Goal: Task Accomplishment & Management: Manage account settings

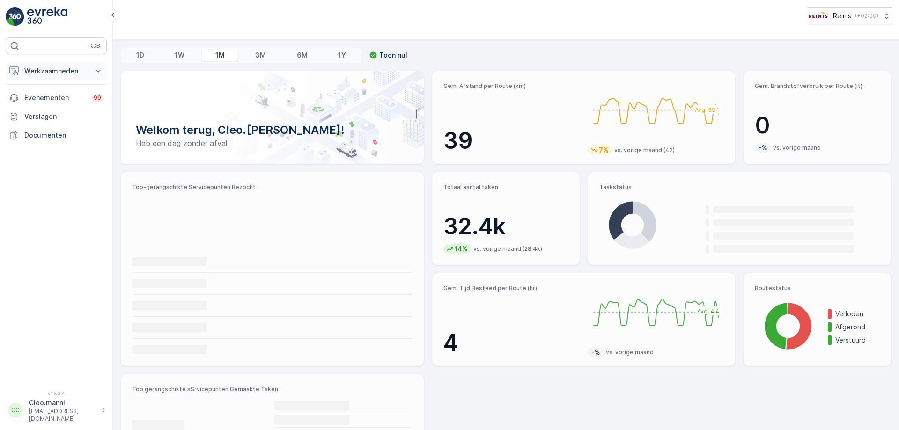
click at [97, 72] on icon at bounding box center [98, 70] width 9 height 9
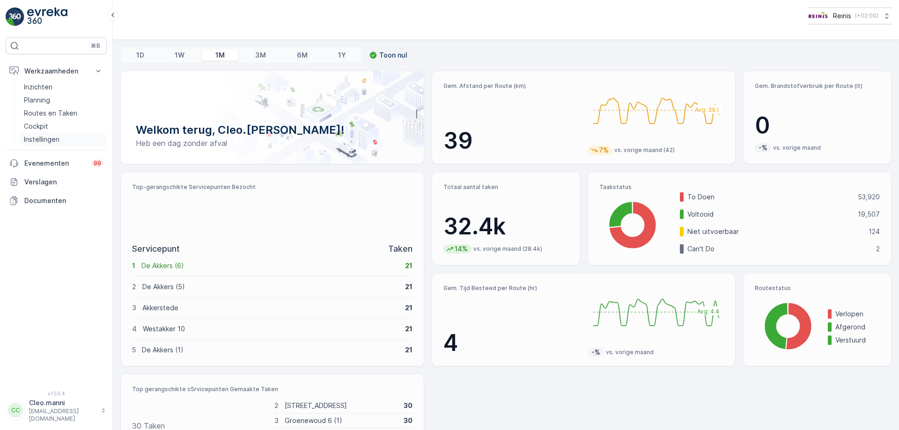
click at [48, 140] on p "Instellingen" at bounding box center [42, 139] width 36 height 9
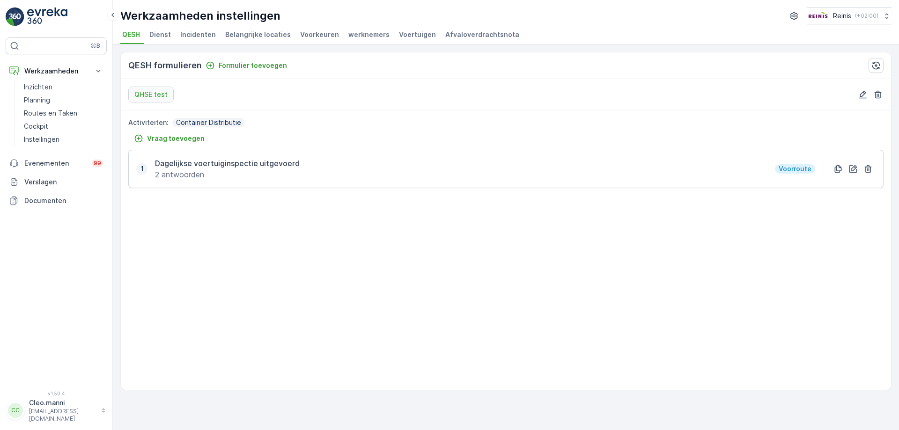
click at [361, 34] on span "werknemers" at bounding box center [368, 34] width 41 height 9
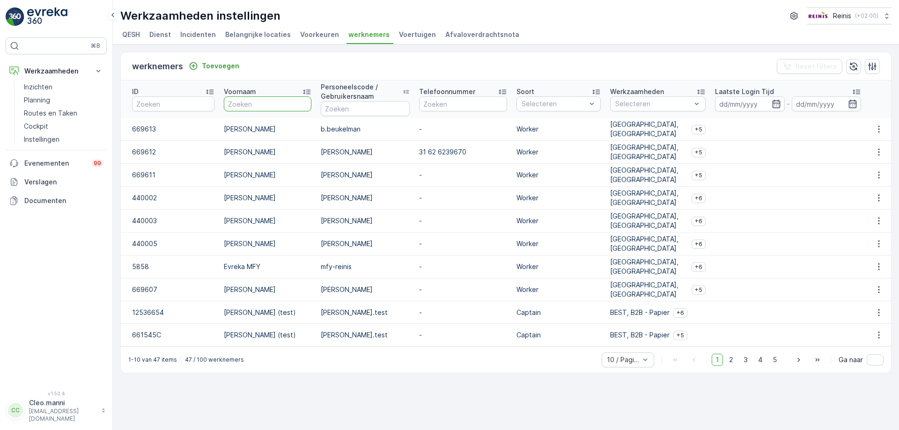
click at [261, 105] on input "text" at bounding box center [268, 103] width 88 height 15
type input "manni"
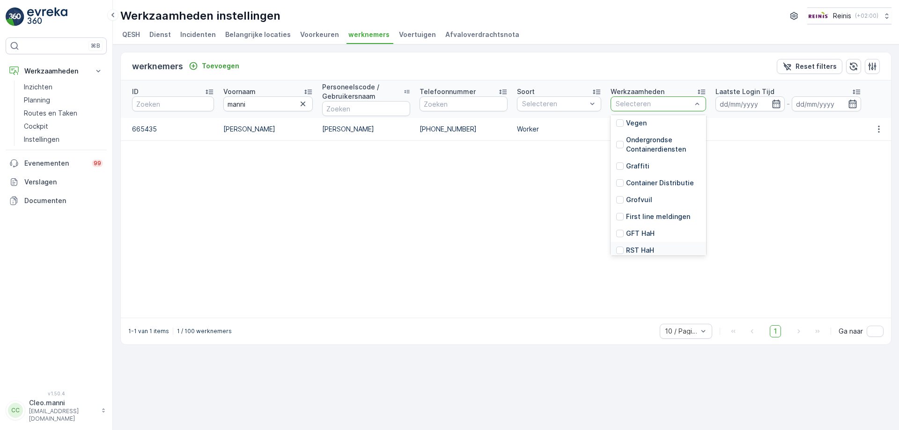
scroll to position [187, 0]
click at [622, 184] on div at bounding box center [619, 183] width 7 height 7
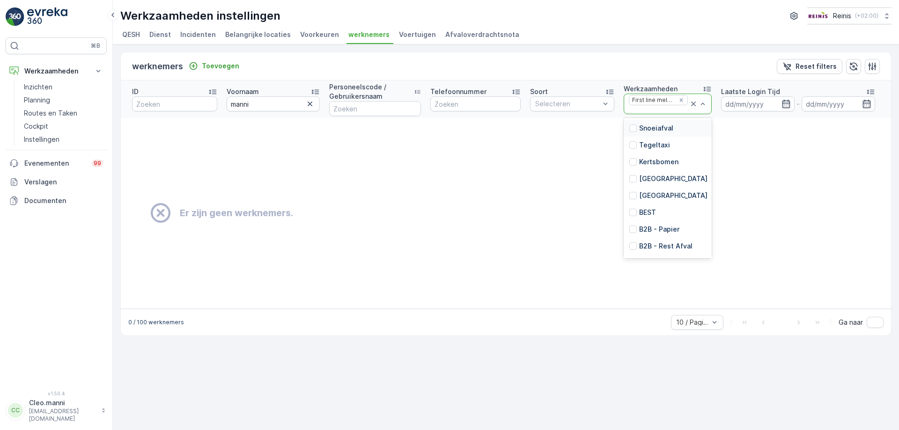
click at [680, 109] on div at bounding box center [658, 109] width 61 height 7
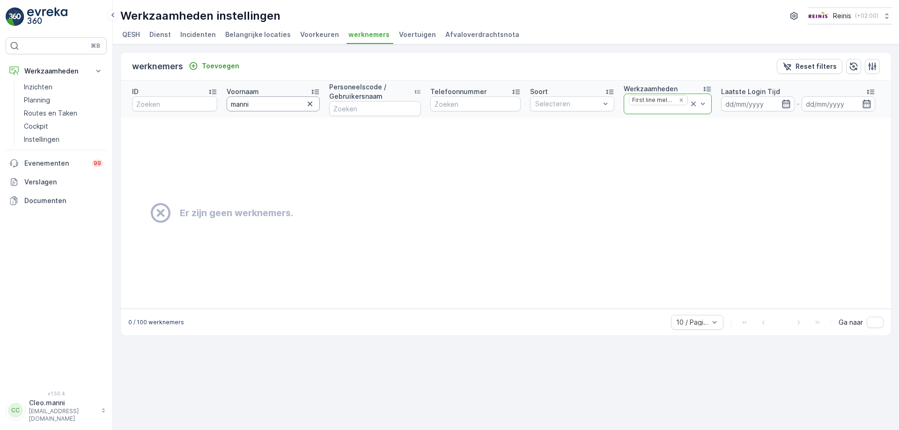
click at [267, 107] on input "manni" at bounding box center [273, 103] width 93 height 15
type input "m"
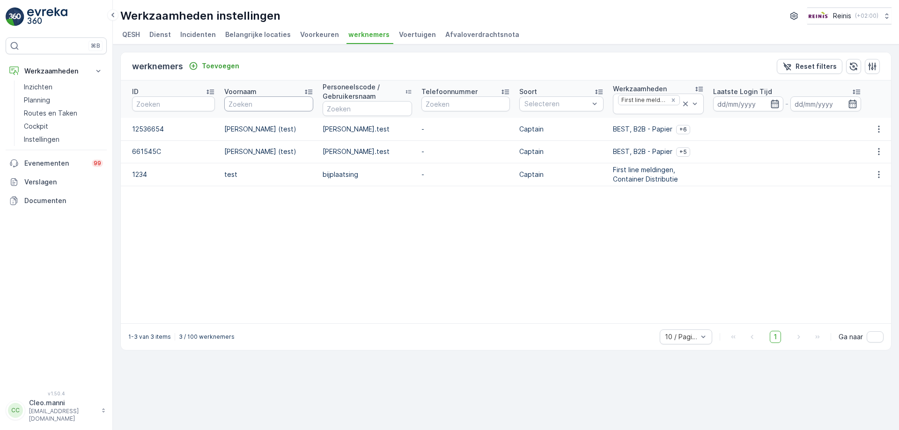
click at [252, 104] on input "text" at bounding box center [268, 103] width 88 height 15
type input "manni"
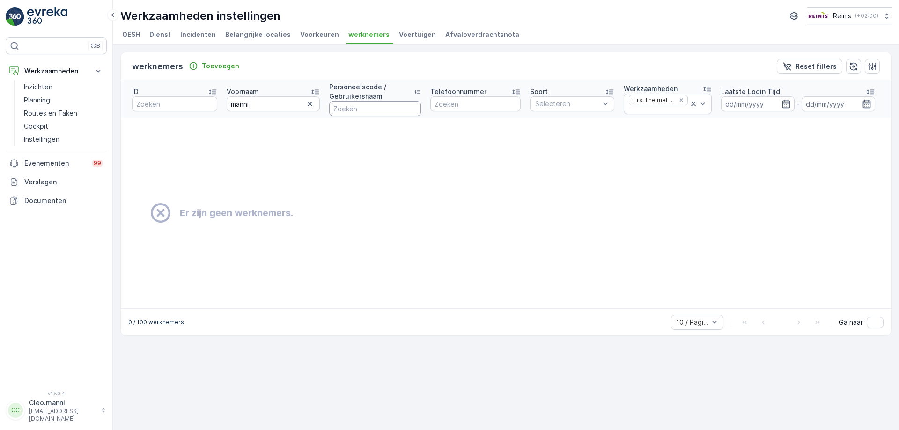
click at [348, 109] on input "text" at bounding box center [375, 108] width 92 height 15
click at [311, 104] on icon "button" at bounding box center [309, 103] width 9 height 9
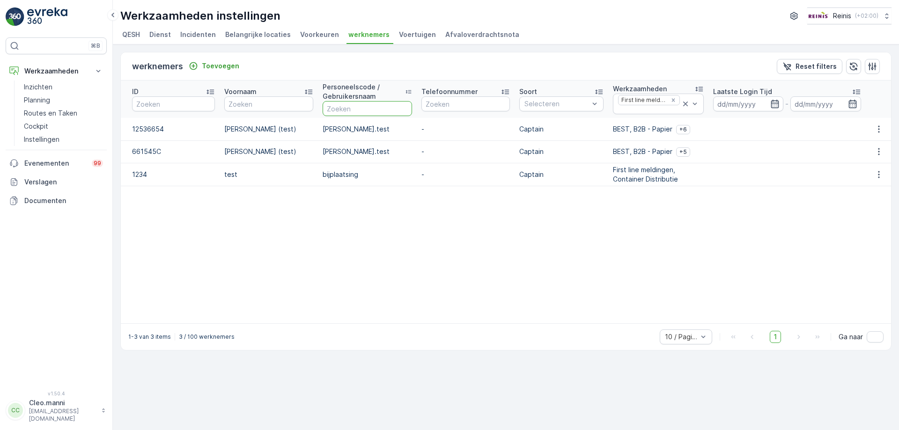
click at [353, 110] on input "text" at bounding box center [367, 108] width 89 height 15
type input "manni"
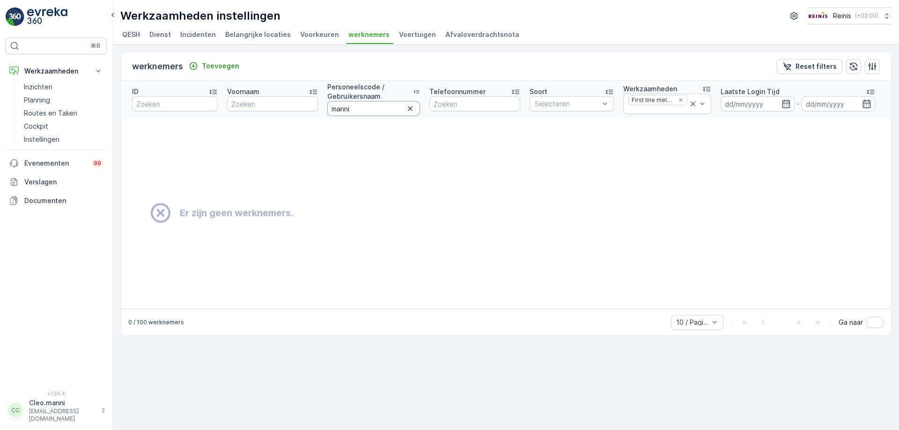
click at [380, 110] on input "manni" at bounding box center [373, 108] width 93 height 15
click at [681, 100] on icon "Remove First line meldingen" at bounding box center [680, 100] width 7 height 7
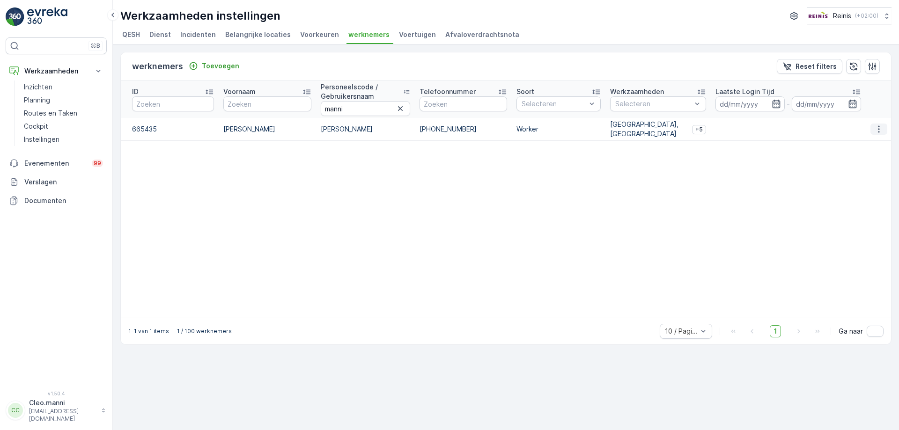
click at [877, 129] on icon "button" at bounding box center [878, 129] width 9 height 9
click at [876, 143] on span "Aanpassen" at bounding box center [876, 143] width 34 height 9
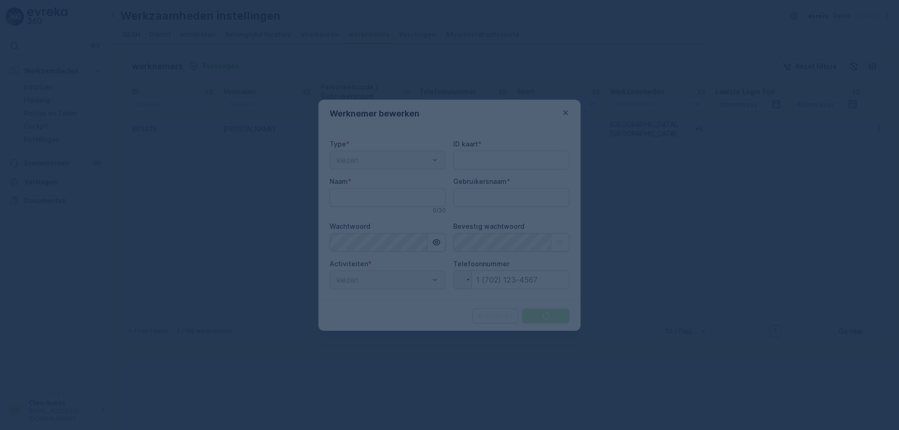
type kaart "665435"
type input "Cleo Manni"
type input "c.manni"
type input "+31 68 3442246"
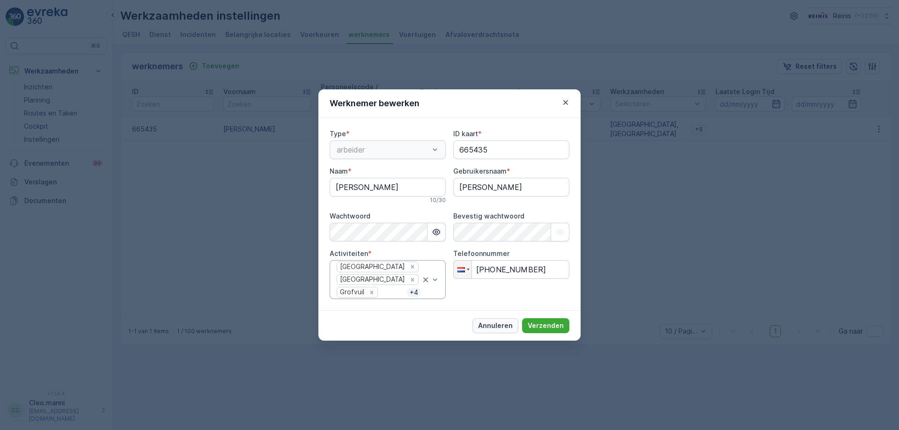
click at [506, 327] on p "Annuleren" at bounding box center [495, 325] width 35 height 9
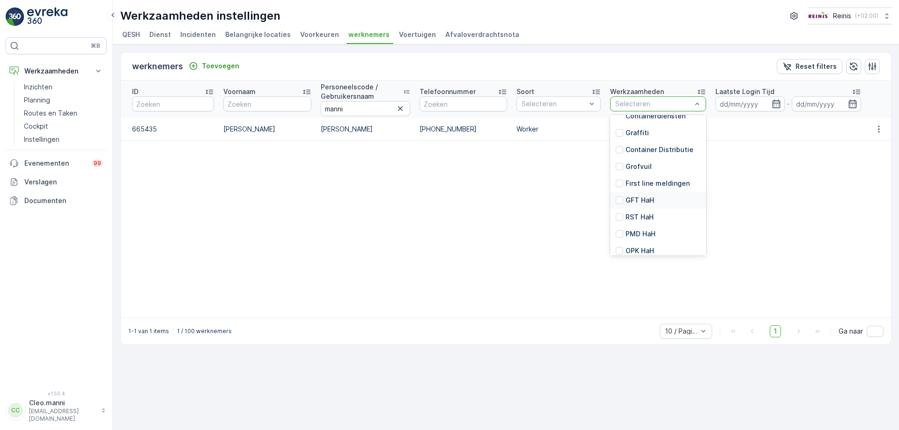
scroll to position [193, 0]
click at [604, 184] on table "ID Voornaam Personeelscode / Gebruikersnaam manni Telefoonnummer Soort Selecter…" at bounding box center [506, 199] width 770 height 237
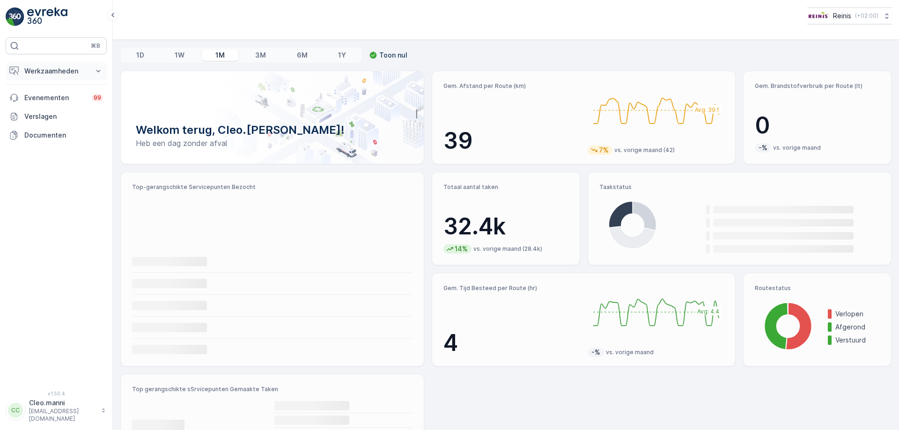
click at [72, 71] on p "Werkzaamheden" at bounding box center [56, 70] width 64 height 9
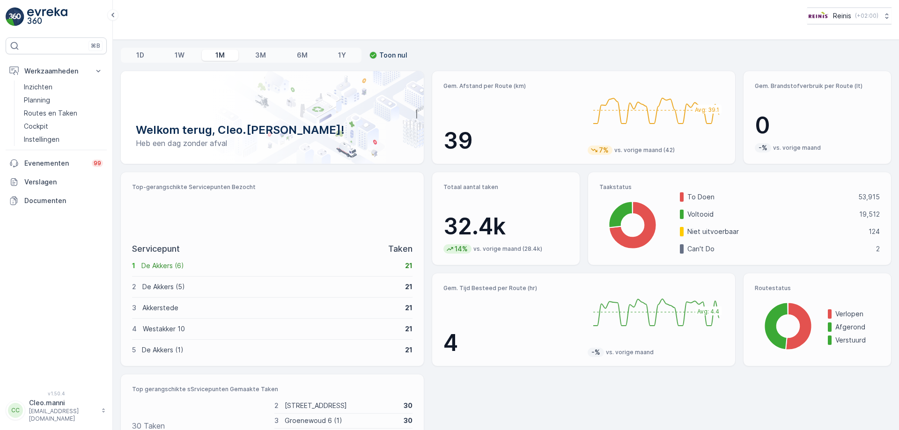
click at [141, 55] on p "1D" at bounding box center [140, 55] width 8 height 9
